Goal: Consume media (video, audio): Consume media (video, audio)

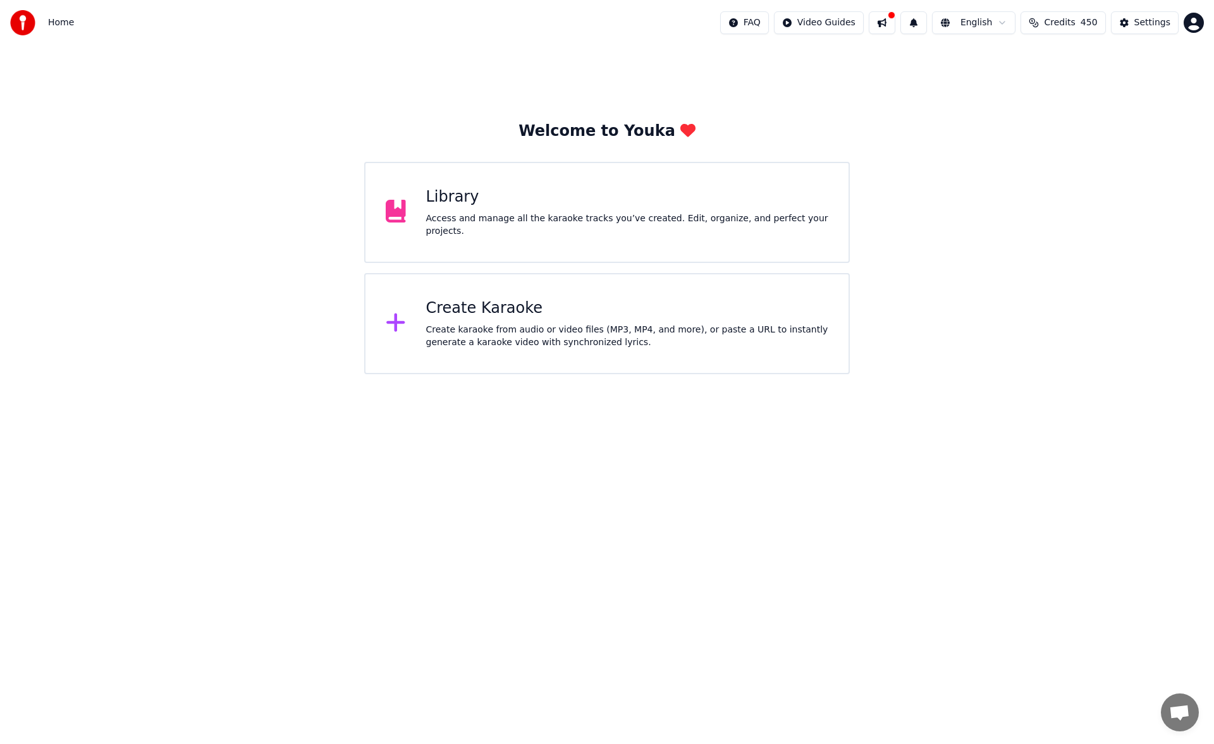
click at [613, 207] on div "Library" at bounding box center [627, 197] width 403 height 20
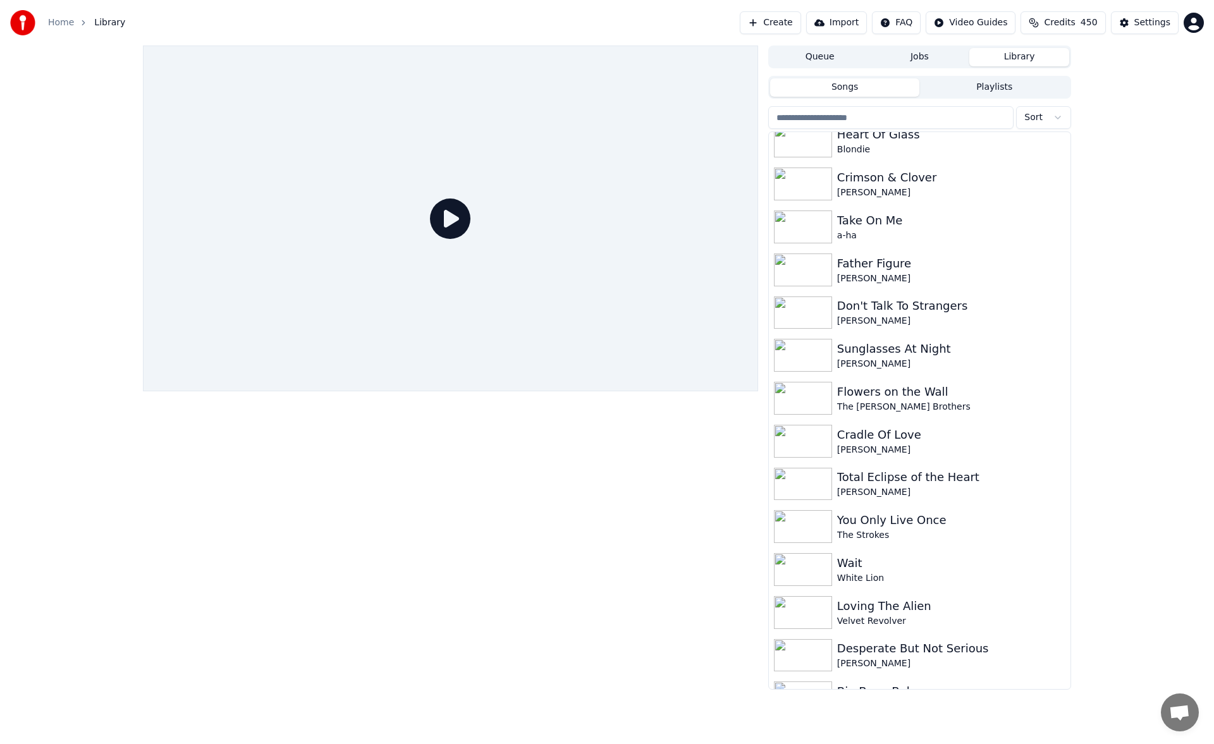
scroll to position [3440, 0]
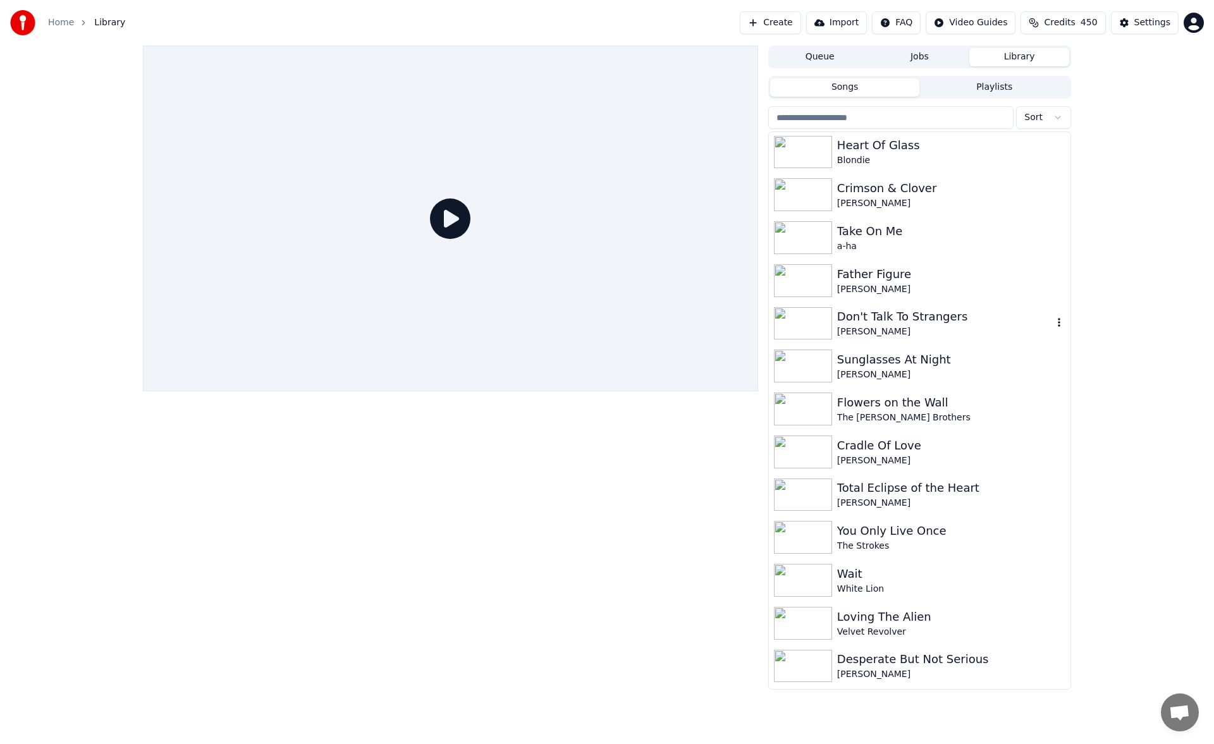
click at [877, 318] on div "Don't Talk To Strangers" at bounding box center [945, 317] width 216 height 18
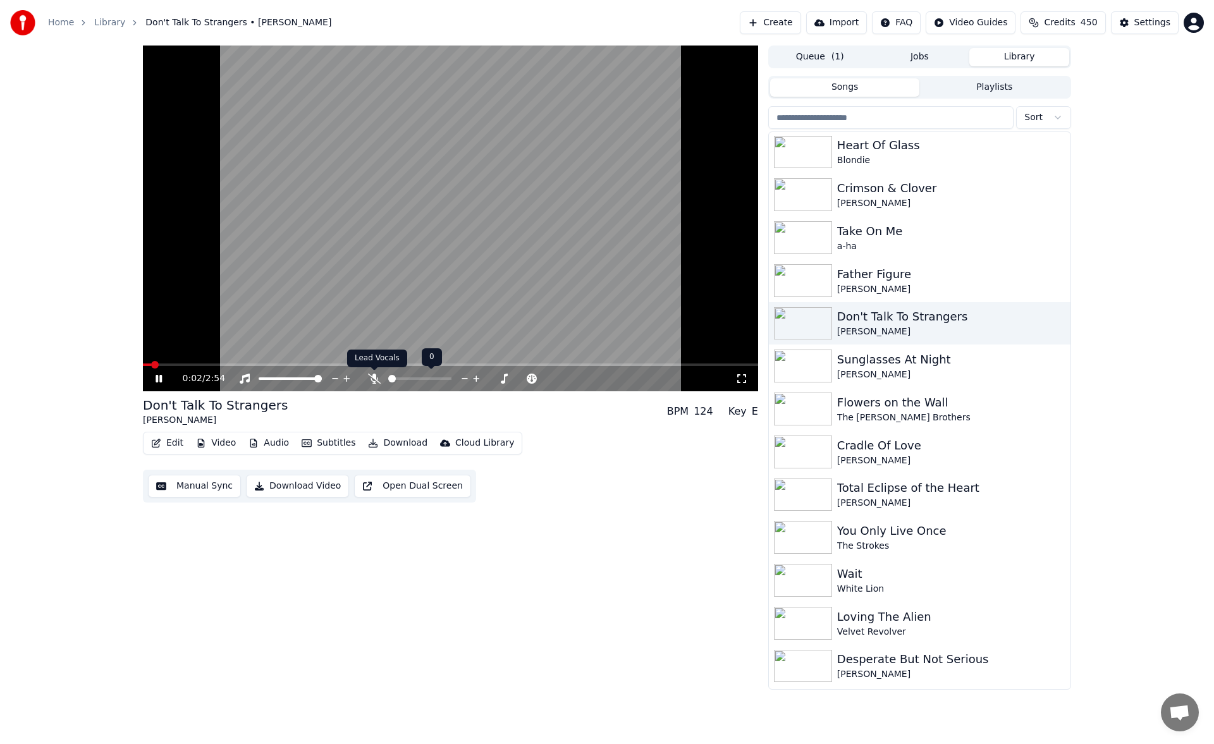
click at [373, 378] on icon at bounding box center [374, 379] width 13 height 10
click at [372, 385] on div "0:09 / 2:54" at bounding box center [459, 378] width 553 height 13
click at [372, 378] on icon at bounding box center [373, 379] width 7 height 10
click at [372, 378] on icon at bounding box center [374, 379] width 13 height 10
click at [413, 375] on span at bounding box center [414, 379] width 8 height 8
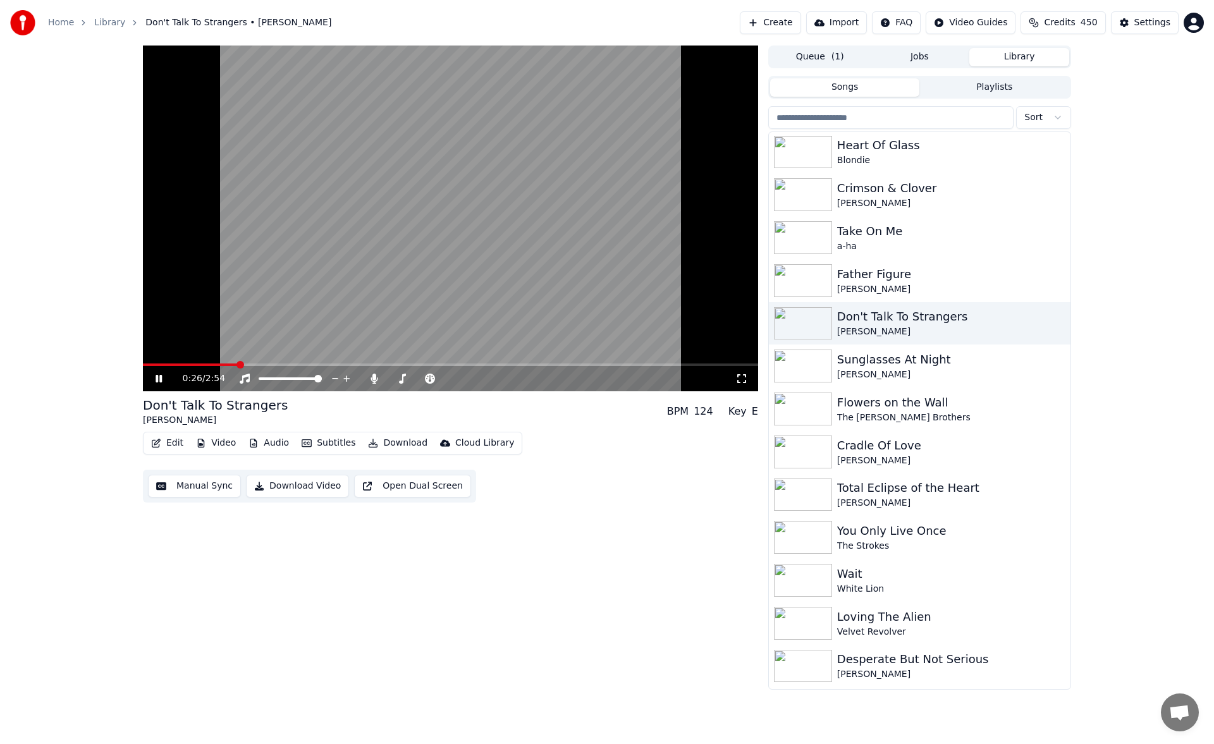
click at [161, 376] on icon at bounding box center [159, 379] width 6 height 8
click at [369, 447] on icon "button" at bounding box center [373, 443] width 9 height 9
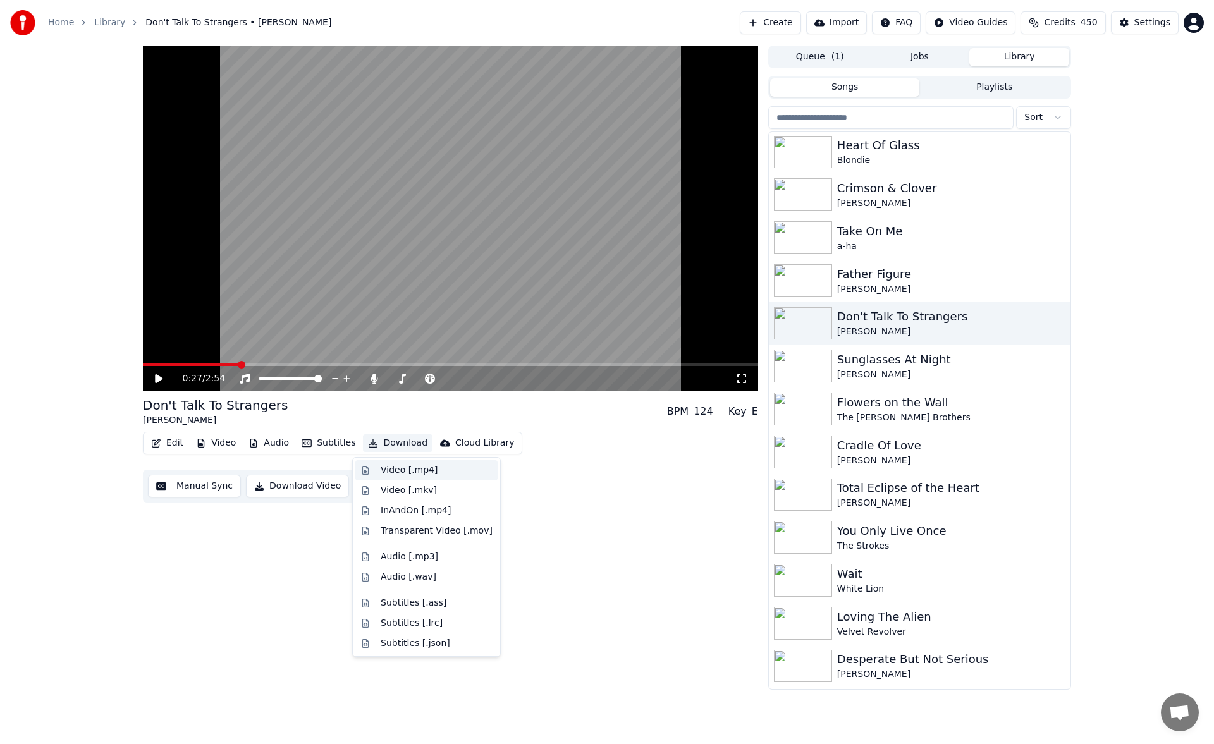
click at [386, 467] on div "Video [.mp4]" at bounding box center [409, 470] width 57 height 13
